Goal: Download file/media

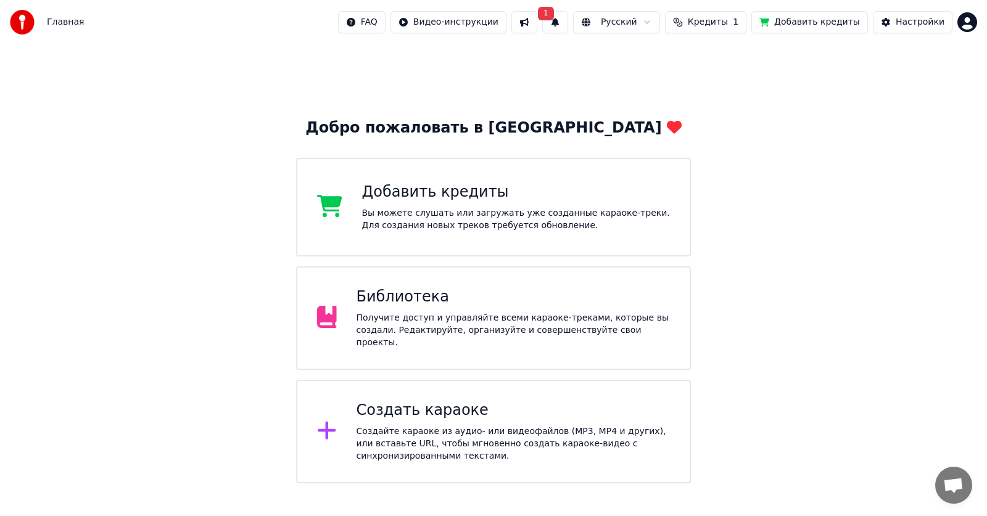
click at [559, 328] on div "Получите доступ и управляйте всеми караоке-треками, которые вы создали. Редакти…" at bounding box center [514, 330] width 314 height 37
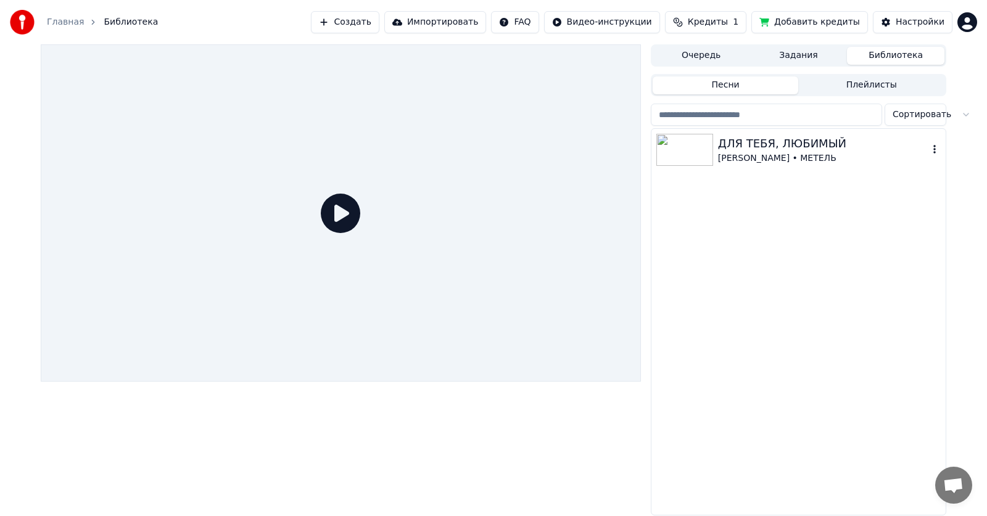
click at [795, 150] on div "ДЛЯ ТЕБЯ, ЛЮБИМЫЙ" at bounding box center [823, 143] width 210 height 17
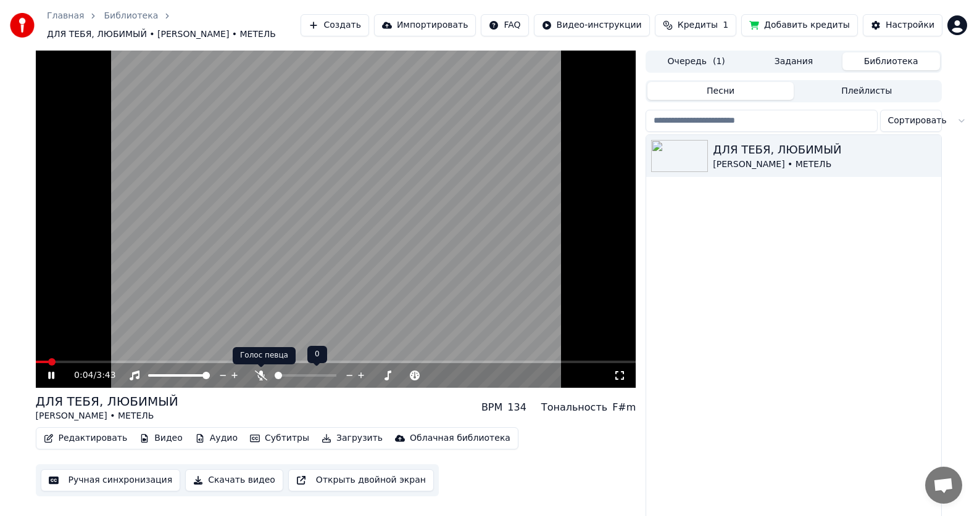
click at [261, 376] on icon at bounding box center [261, 376] width 12 height 10
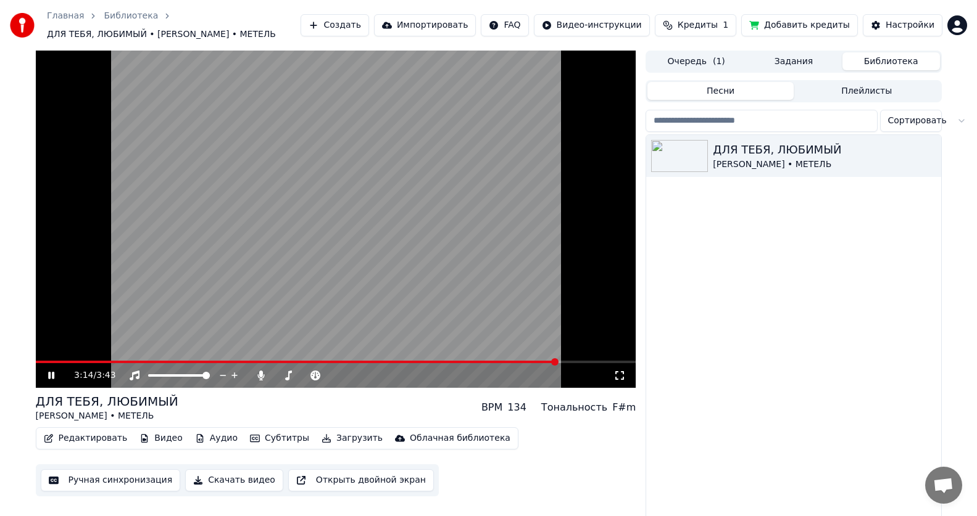
click at [36, 362] on span at bounding box center [297, 362] width 522 height 2
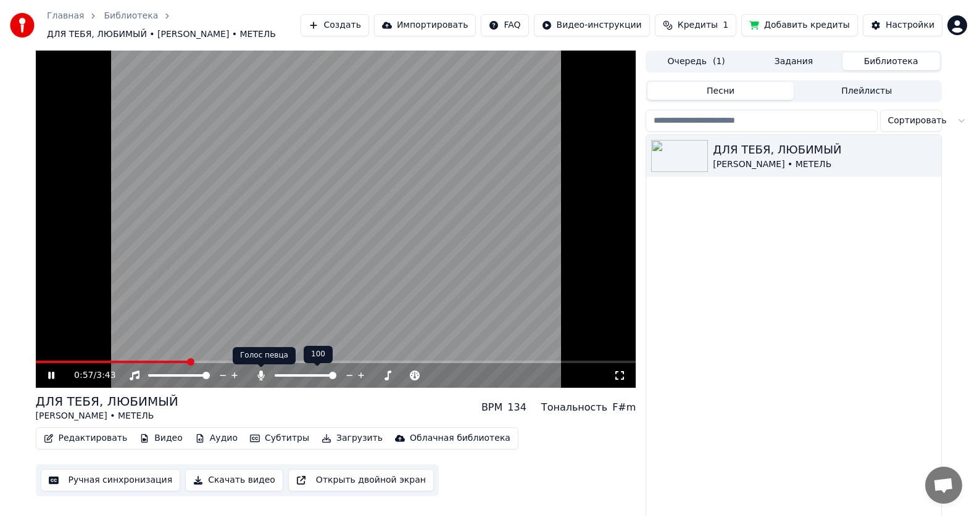
click at [259, 379] on icon at bounding box center [261, 376] width 12 height 10
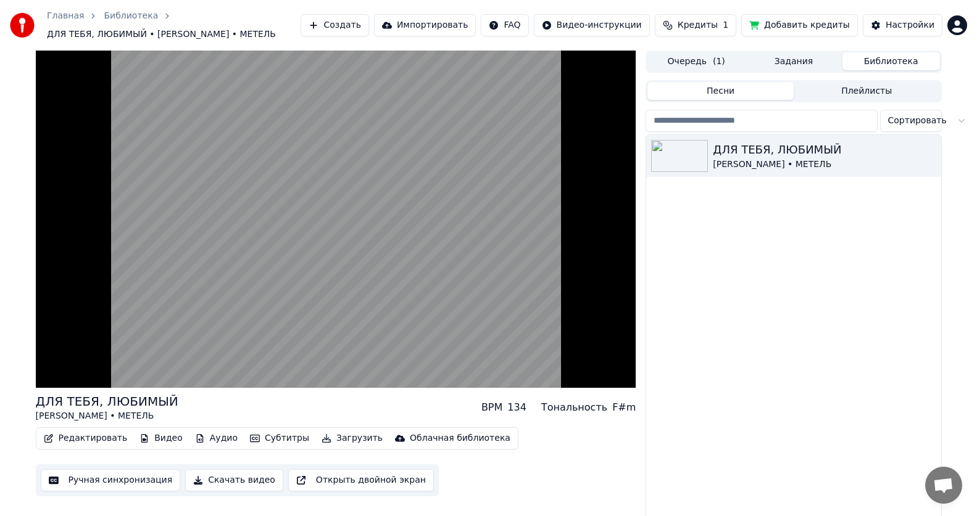
click at [333, 438] on button "Загрузить" at bounding box center [352, 438] width 71 height 17
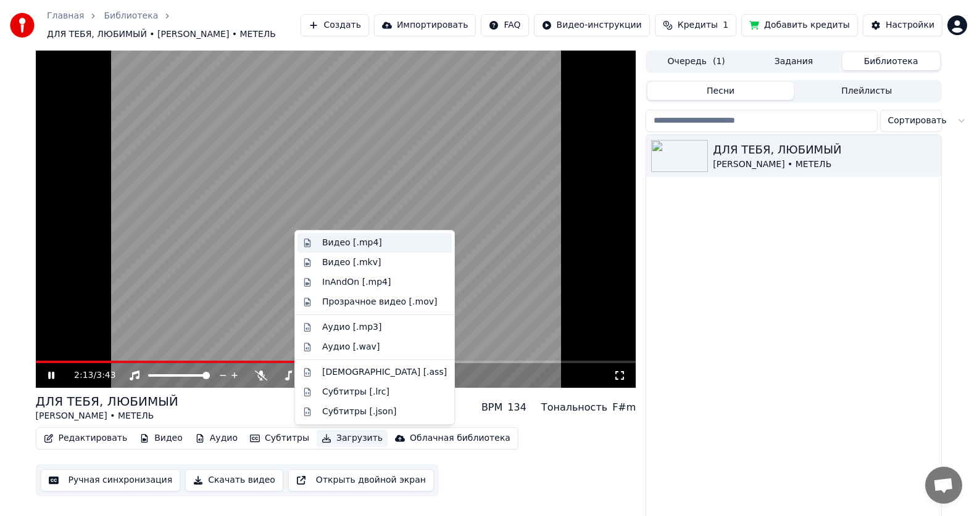
click at [357, 244] on div "Видео [.mp4]" at bounding box center [352, 243] width 60 height 12
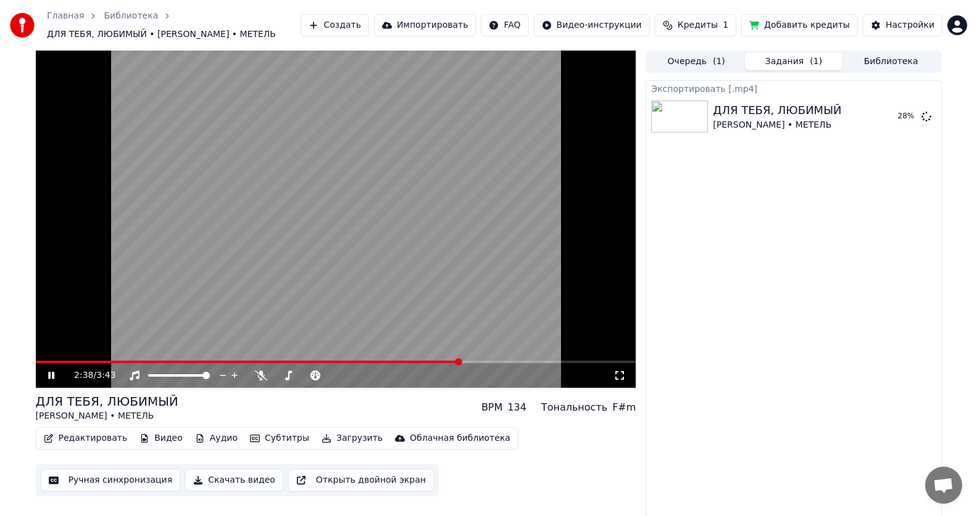
click at [338, 435] on button "Загрузить" at bounding box center [352, 438] width 71 height 17
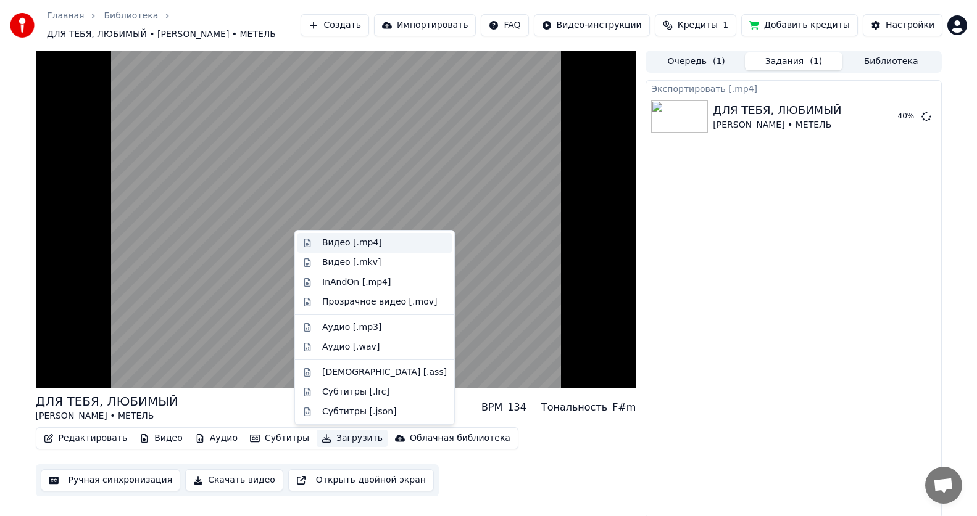
click at [360, 244] on div "Видео [.mp4]" at bounding box center [352, 243] width 60 height 12
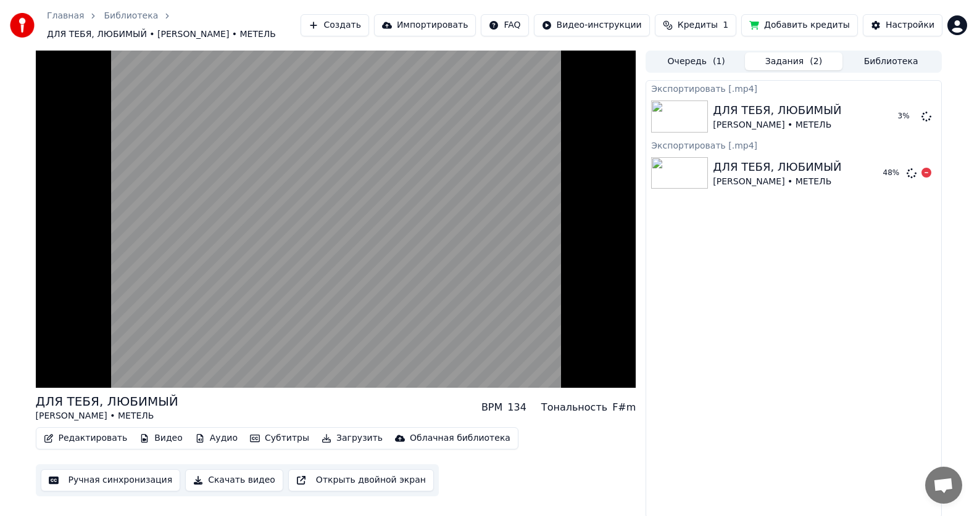
click at [800, 173] on div "ДЛЯ ТЕБЯ, ЛЮБИМЫЙ" at bounding box center [777, 167] width 128 height 17
click at [929, 119] on icon at bounding box center [926, 116] width 10 height 10
click at [929, 118] on icon at bounding box center [926, 116] width 10 height 10
click at [879, 64] on button "Библиотека" at bounding box center [890, 61] width 97 height 18
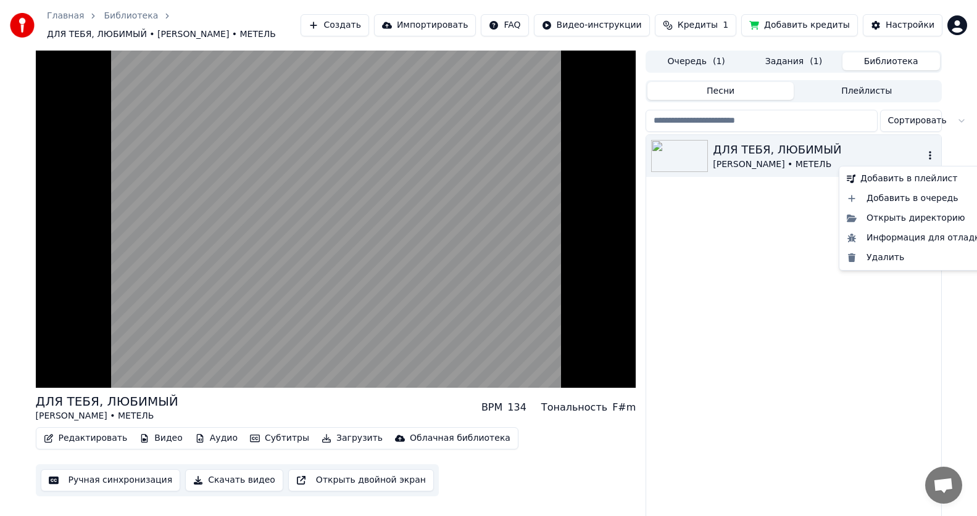
click at [926, 160] on icon "button" at bounding box center [930, 156] width 12 height 10
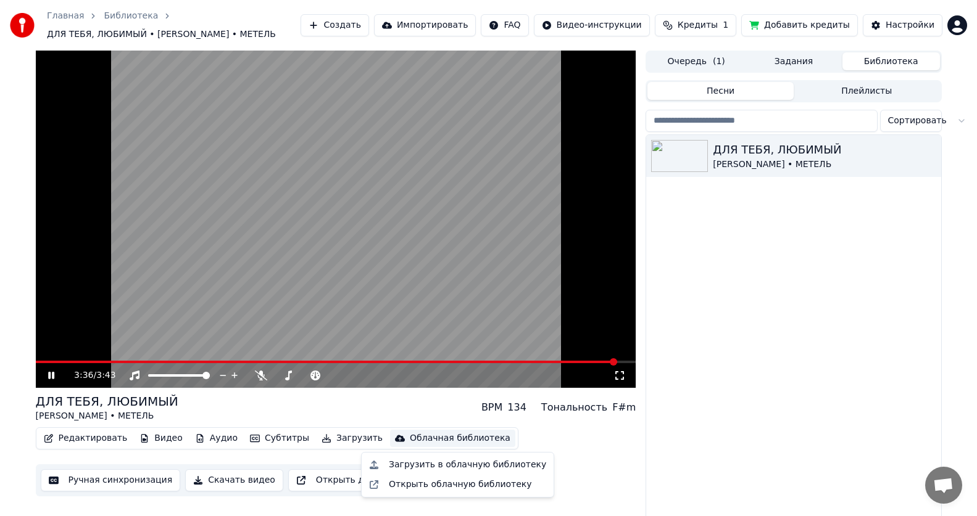
click at [440, 442] on div "Облачная библиотека" at bounding box center [460, 439] width 101 height 12
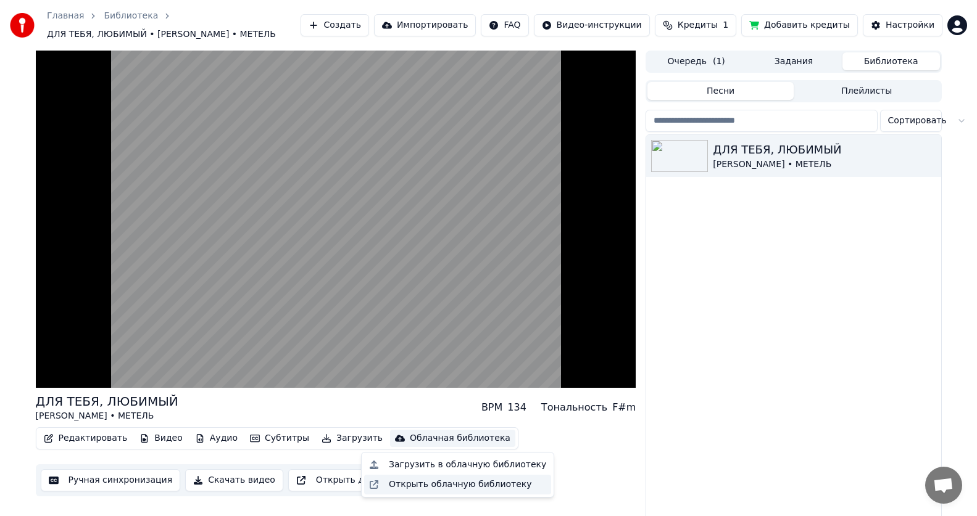
click at [447, 483] on div "Открыть облачную библиотеку" at bounding box center [460, 485] width 143 height 12
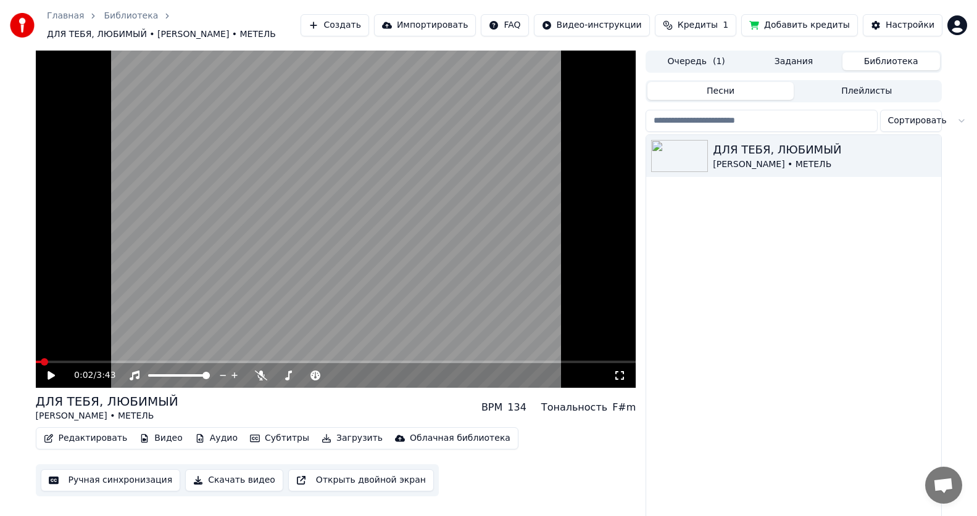
click at [41, 361] on span at bounding box center [39, 362] width 6 height 2
click at [36, 362] on span at bounding box center [39, 362] width 6 height 2
click at [51, 377] on icon at bounding box center [51, 375] width 7 height 9
click at [205, 477] on button "Скачать видео" at bounding box center [234, 481] width 98 height 22
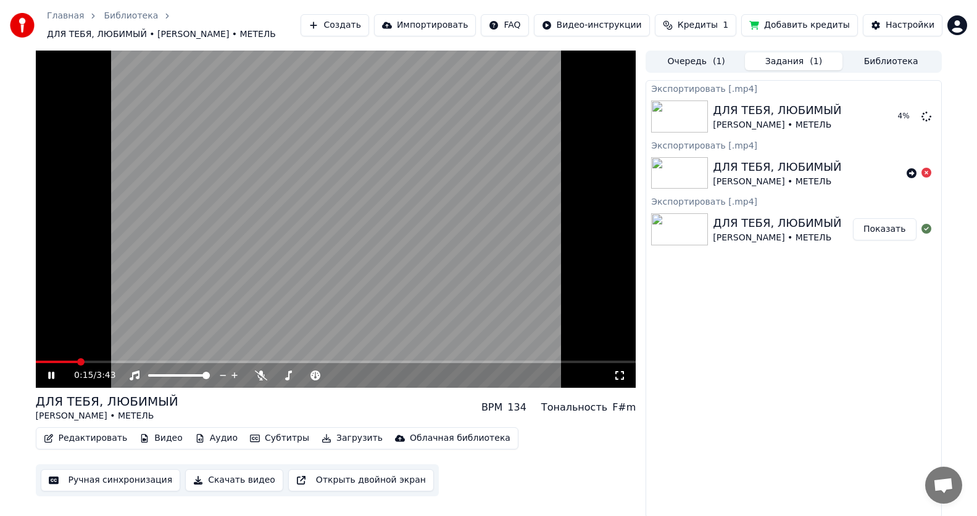
click at [787, 236] on div "[PERSON_NAME] • МЕТЕЛЬ" at bounding box center [777, 238] width 128 height 12
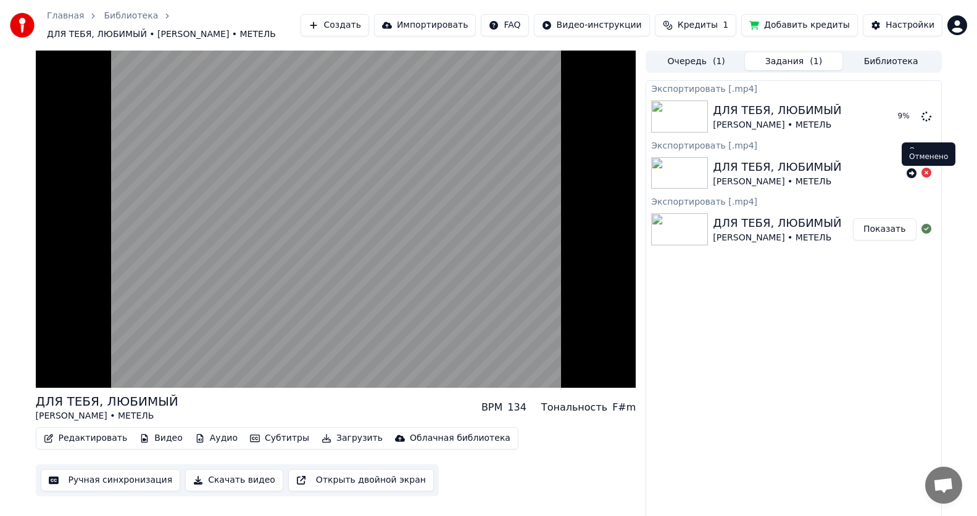
click at [927, 172] on icon at bounding box center [926, 173] width 10 height 10
click at [927, 120] on icon at bounding box center [926, 116] width 10 height 10
click at [927, 118] on icon at bounding box center [926, 116] width 10 height 10
click at [925, 174] on icon at bounding box center [926, 173] width 10 height 10
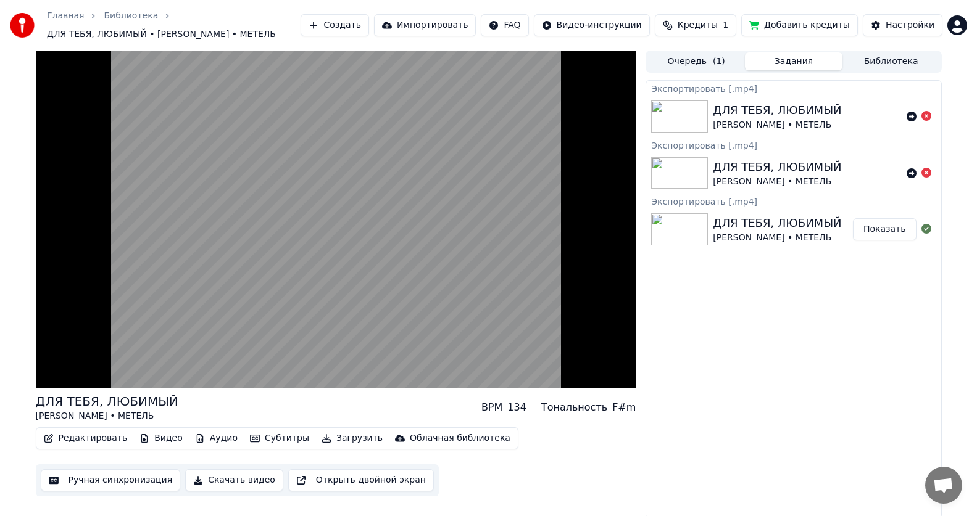
click at [877, 231] on button "Показать" at bounding box center [885, 229] width 64 height 22
click at [760, 239] on div "[PERSON_NAME] • МЕТЕЛЬ" at bounding box center [777, 238] width 128 height 12
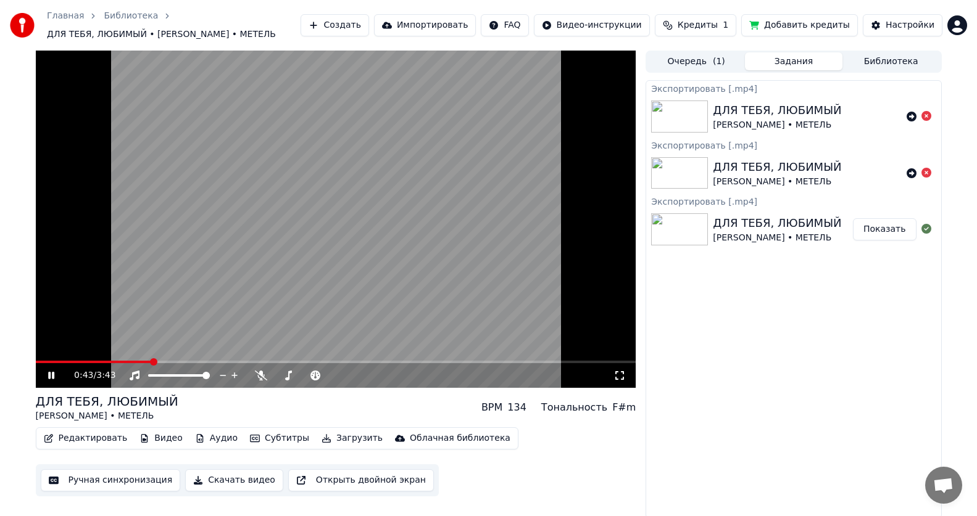
click at [52, 378] on icon at bounding box center [51, 375] width 6 height 7
click at [922, 173] on icon at bounding box center [926, 173] width 10 height 10
click at [925, 173] on icon at bounding box center [926, 173] width 10 height 10
click at [835, 175] on div "ДЛЯ ТЕБЯ, ЛЮБИМЫЙ [PERSON_NAME] • МЕТЕЛЬ" at bounding box center [807, 174] width 188 height 30
click at [36, 361] on span at bounding box center [39, 361] width 7 height 7
